Goal: Information Seeking & Learning: Learn about a topic

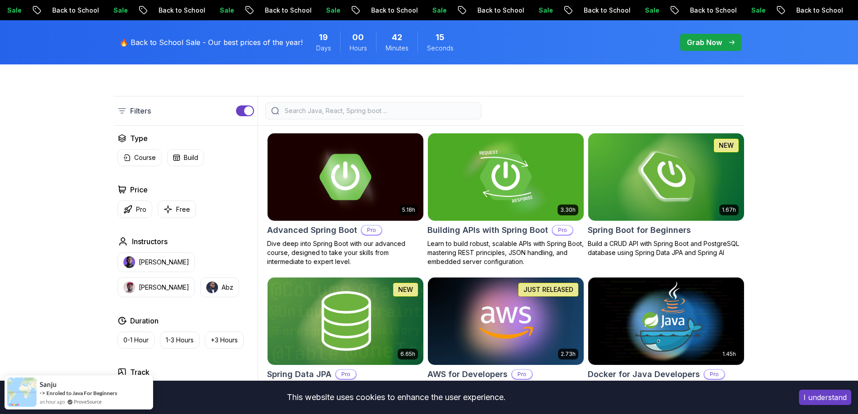
scroll to position [180, 0]
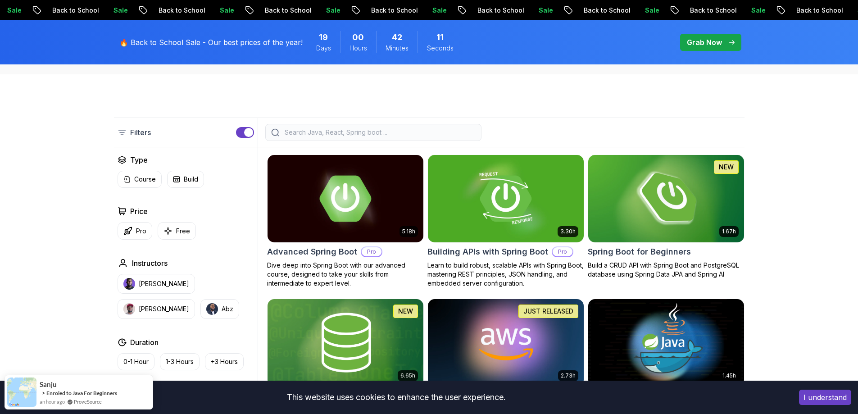
click at [635, 207] on img at bounding box center [666, 198] width 164 height 91
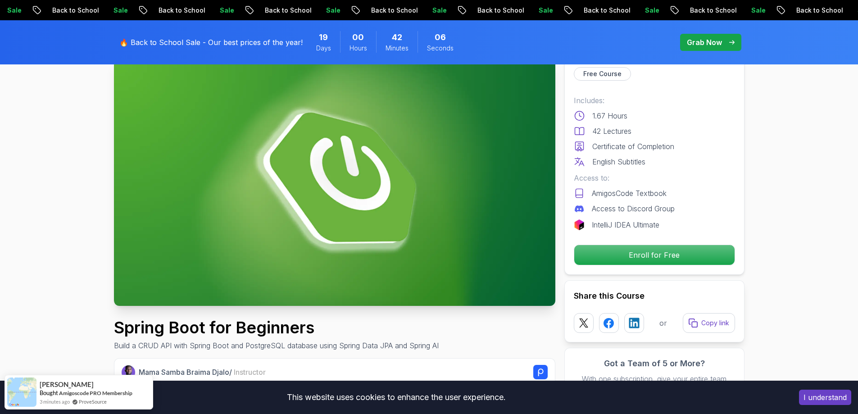
scroll to position [45, 0]
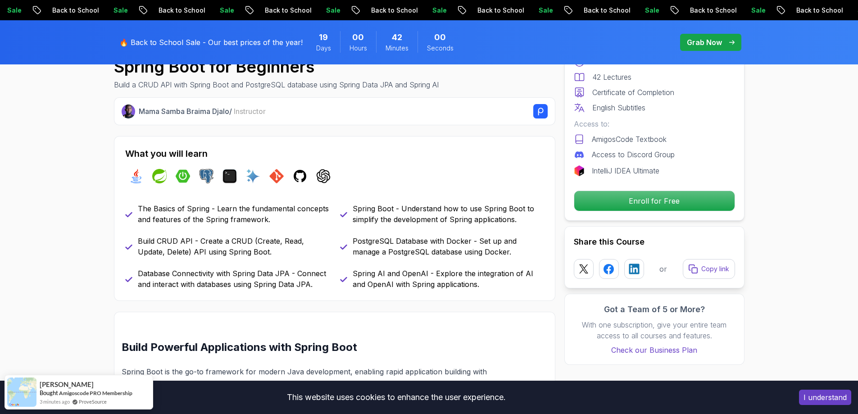
scroll to position [315, 0]
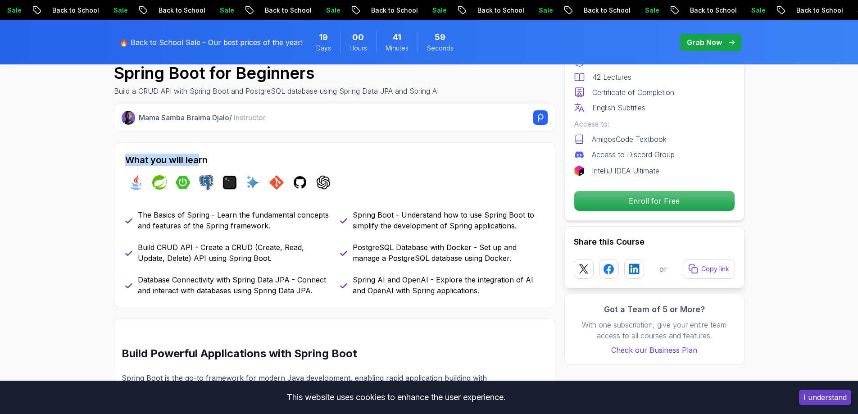
drag, startPoint x: 126, startPoint y: 152, endPoint x: 205, endPoint y: 160, distance: 79.8
click at [201, 160] on div "What you will learn java spring spring-boot postgres terminal ai git github cha…" at bounding box center [335, 224] width 442 height 165
click at [215, 160] on h2 "What you will learn" at bounding box center [334, 160] width 419 height 13
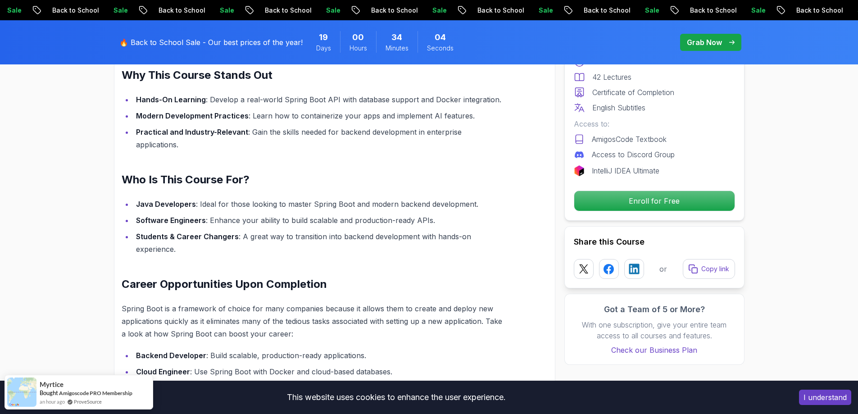
scroll to position [766, 0]
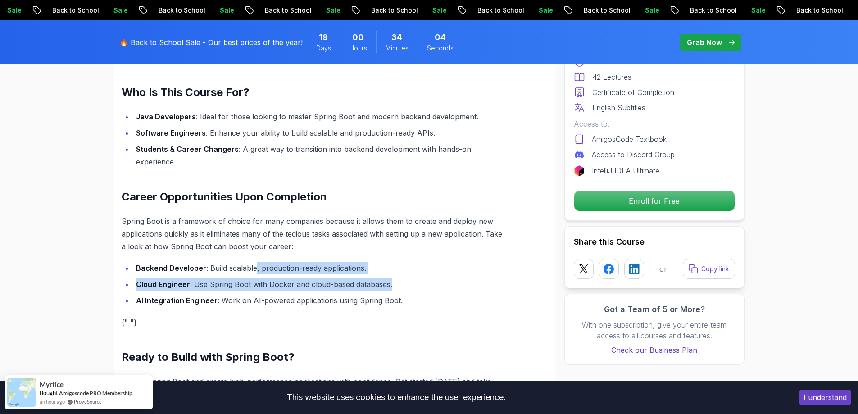
drag, startPoint x: 357, startPoint y: 277, endPoint x: 255, endPoint y: 245, distance: 107.6
click at [255, 246] on div "Build Powerful Applications with Spring Boot Spring Boot is the go-to framework…" at bounding box center [313, 148] width 383 height 505
click at [257, 243] on div "Build Powerful Applications with Spring Boot Spring Boot is the go-to framework…" at bounding box center [313, 148] width 383 height 505
click at [276, 262] on li "Backend Developer : Build scalable, production-ready applications." at bounding box center [319, 268] width 372 height 13
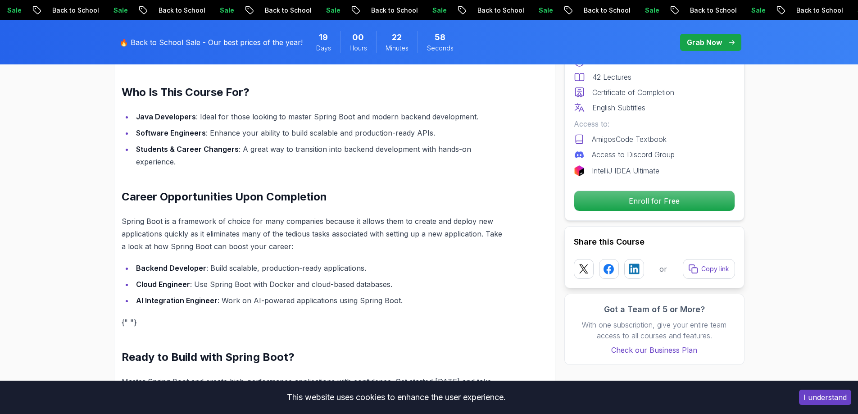
scroll to position [991, 0]
